Goal: Information Seeking & Learning: Learn about a topic

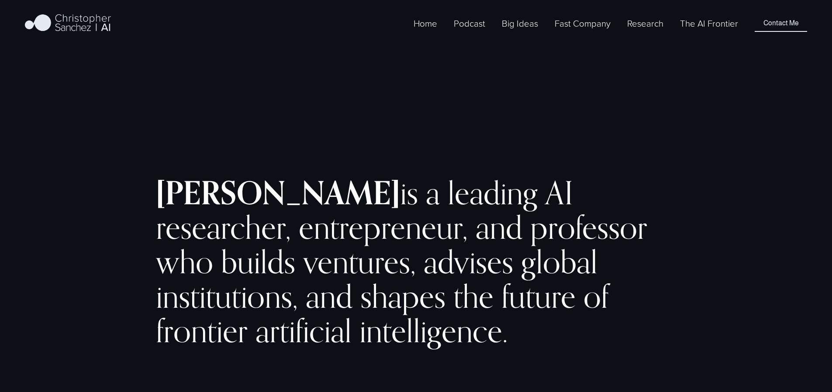
click at [709, 31] on link "The AI Frontier" at bounding box center [709, 23] width 58 height 14
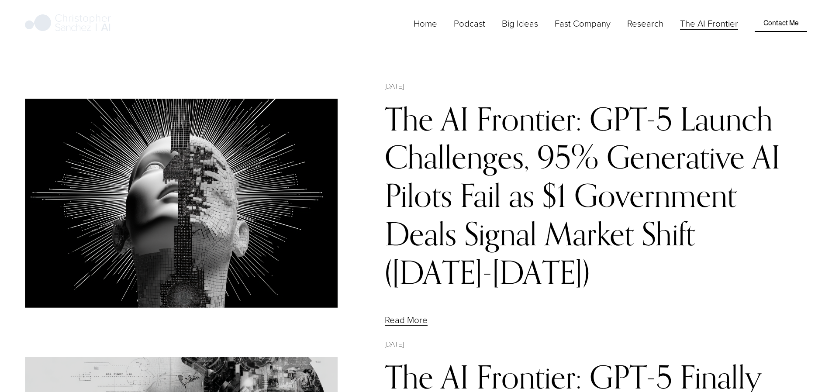
click at [420, 133] on link "The AI Frontier: GPT-5 Launch Challenges, 95% Generative AI Pilots Fail as $1 G…" at bounding box center [582, 196] width 395 height 192
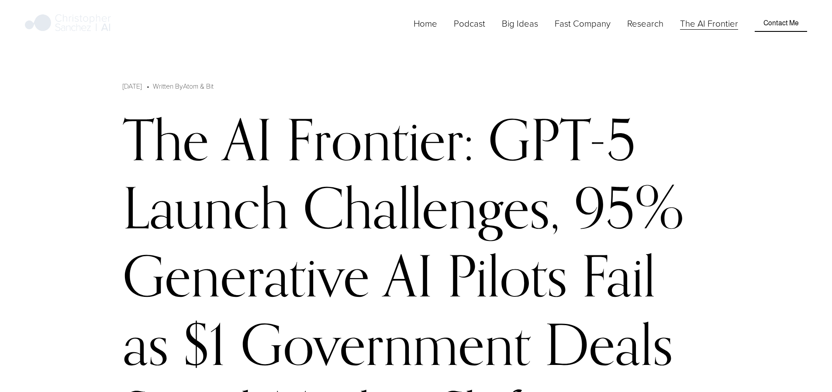
drag, startPoint x: 126, startPoint y: 131, endPoint x: 289, endPoint y: 316, distance: 245.9
click at [289, 316] on h1 "The AI Frontier: GPT-5 Launch Challenges, 95% Generative AI Pilots Fail as $1 G…" at bounding box center [416, 309] width 586 height 409
copy h1 "The AI Frontier: GPT-5 Launch Challenges, 95% Generative AI Pilots Fail as $1 G…"
